Goal: Understand site structure: Grasp the organization and layout of the website

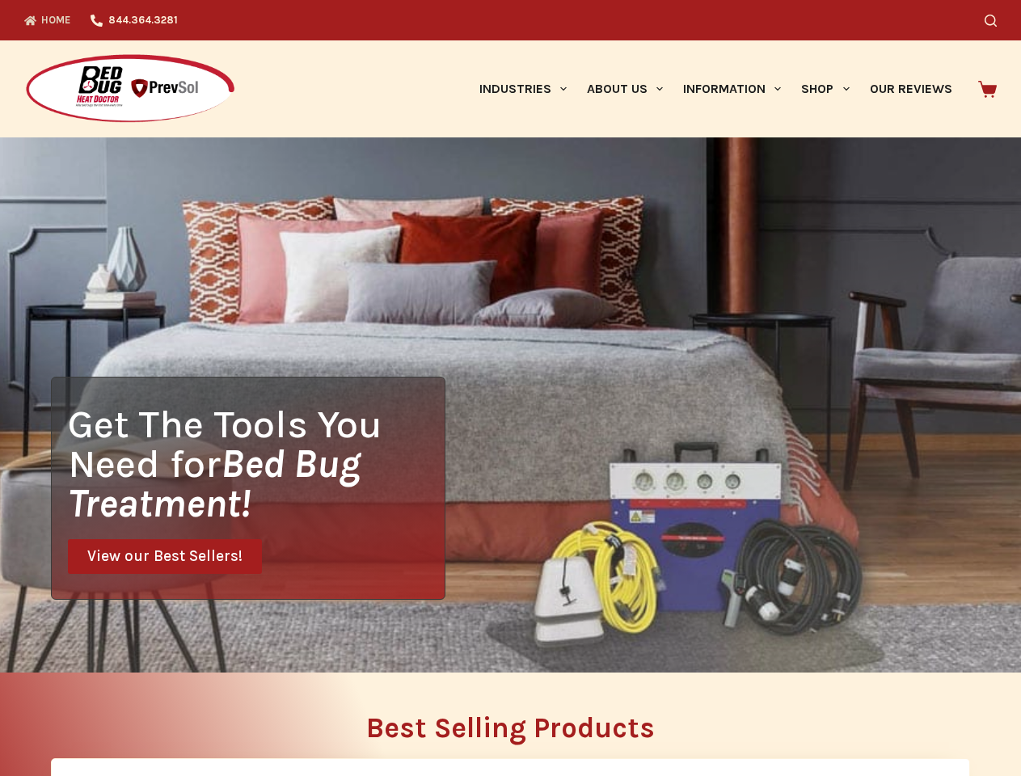
click at [510, 388] on div "Get The Tools You Need for Bed Bug Treatment! View our Best Sellers!" at bounding box center [510, 404] width 1021 height 535
click at [996, 20] on icon "Search" at bounding box center [990, 21] width 12 height 12
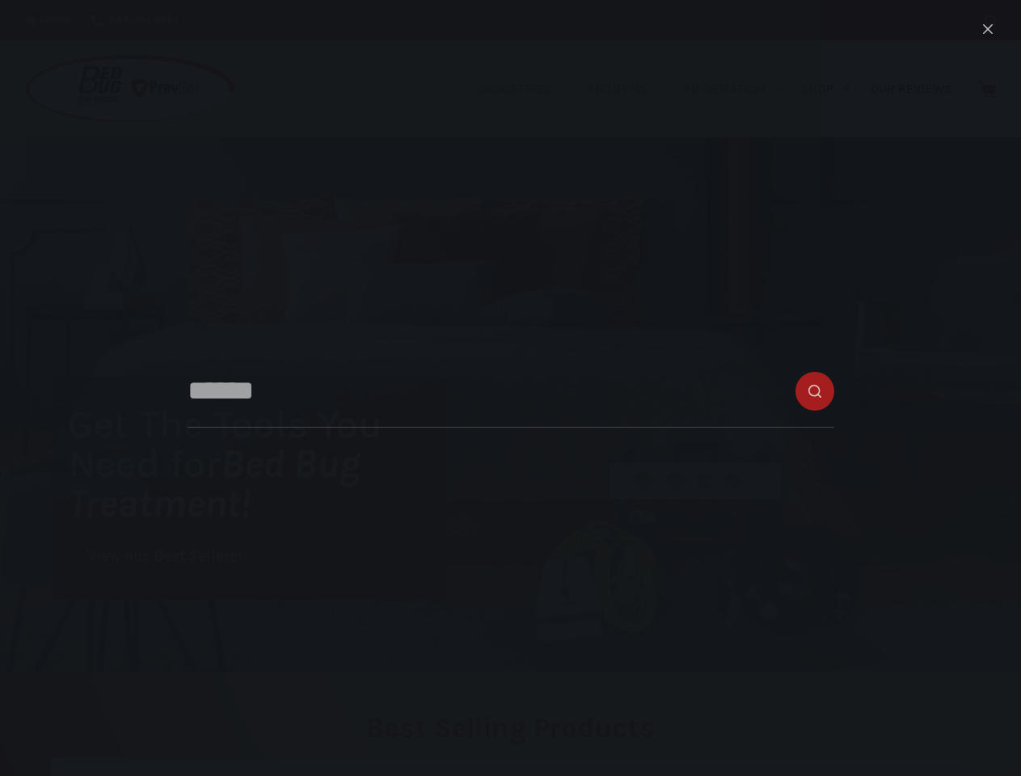
click at [528, 89] on link "Industries" at bounding box center [522, 88] width 107 height 97
click at [631, 89] on link "About Us" at bounding box center [624, 88] width 96 height 97
